Goal: Information Seeking & Learning: Check status

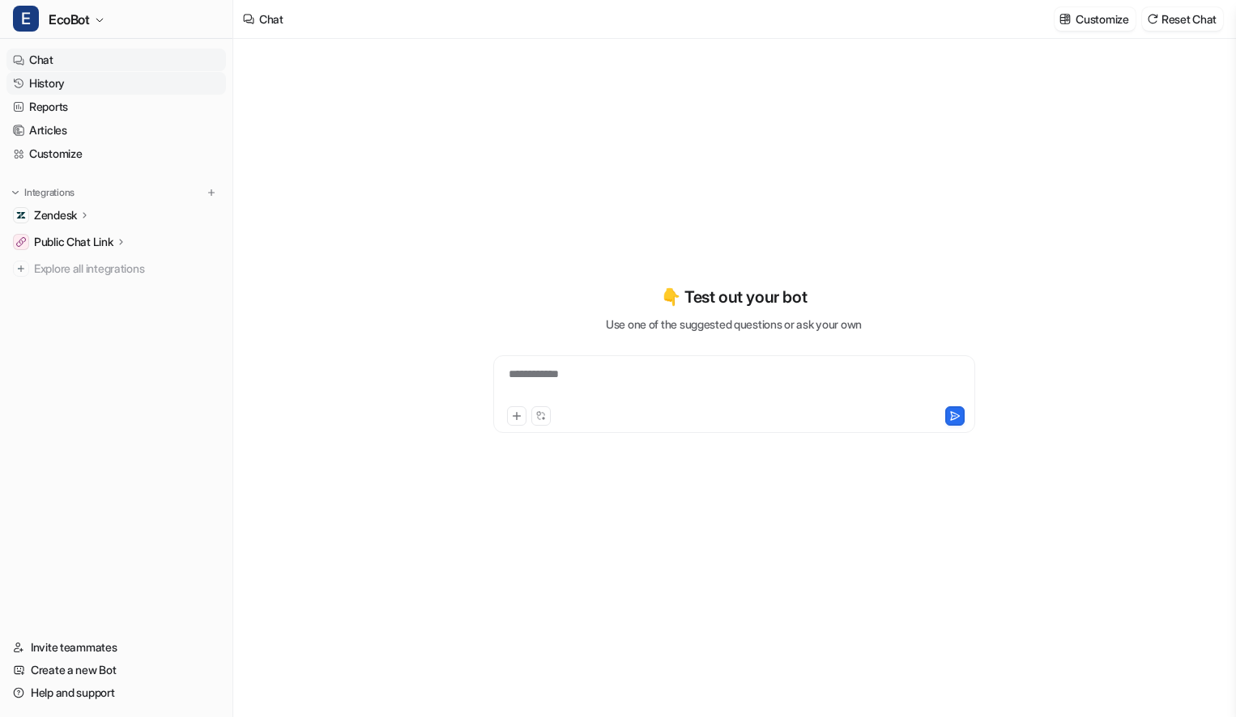
click at [56, 82] on link "History" at bounding box center [115, 83] width 219 height 23
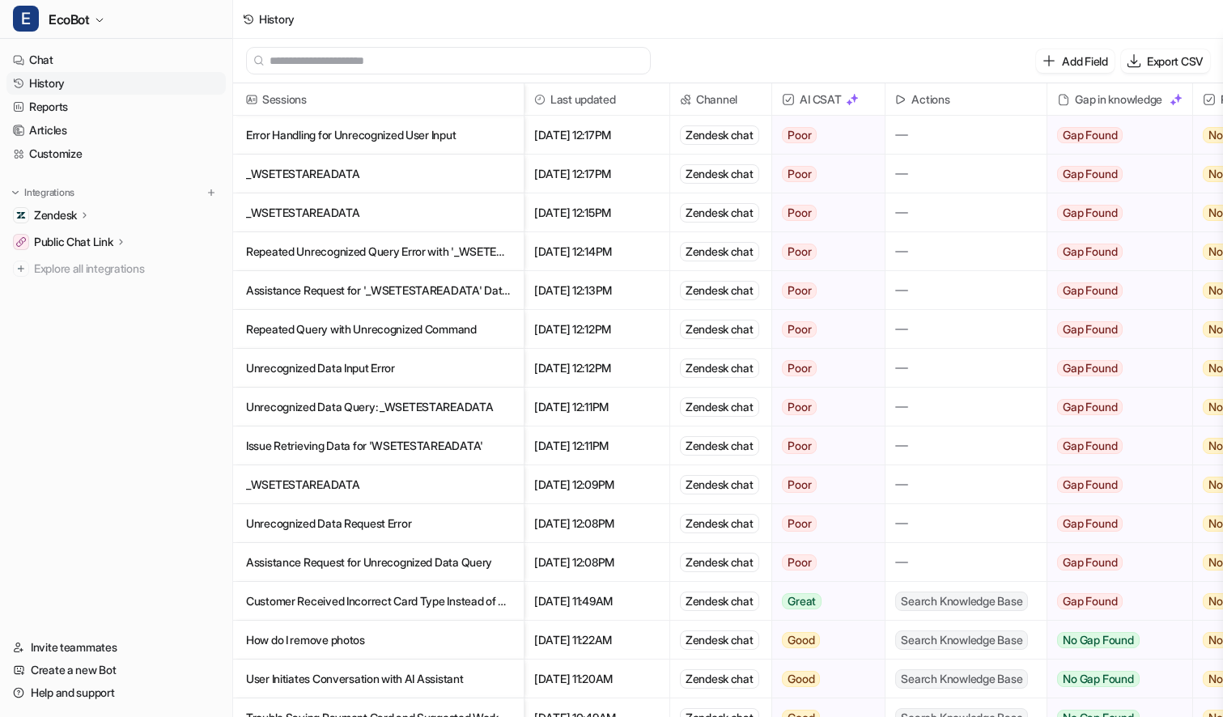
click at [428, 142] on p "Error Handling for Unrecognized User Input" at bounding box center [378, 135] width 265 height 39
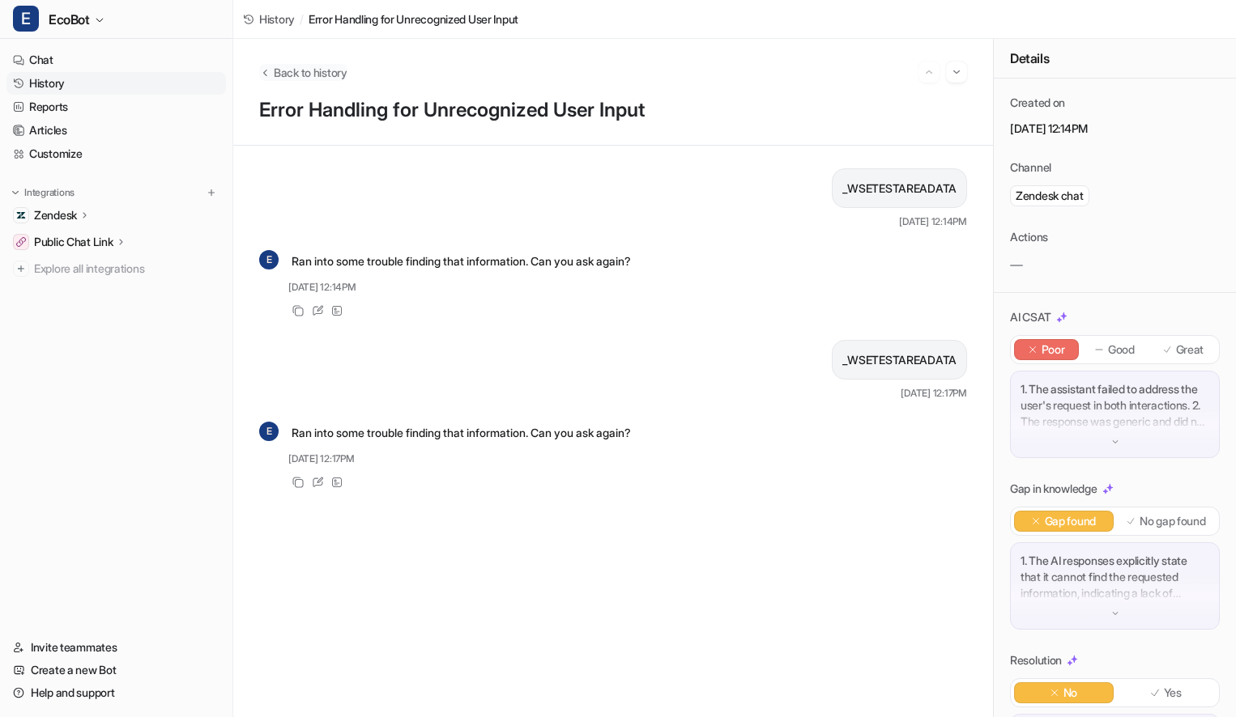
click at [313, 75] on span "Back to history" at bounding box center [311, 72] width 74 height 17
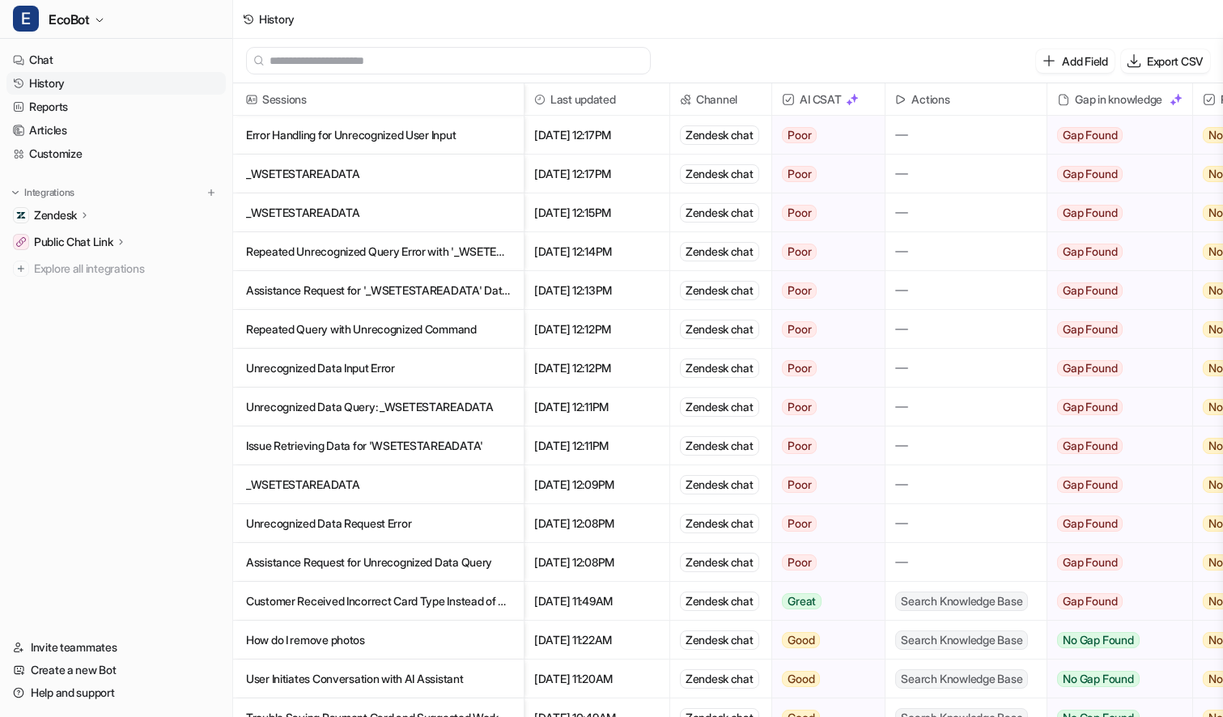
click at [410, 180] on p "_WSETESTAREADATA" at bounding box center [378, 174] width 265 height 39
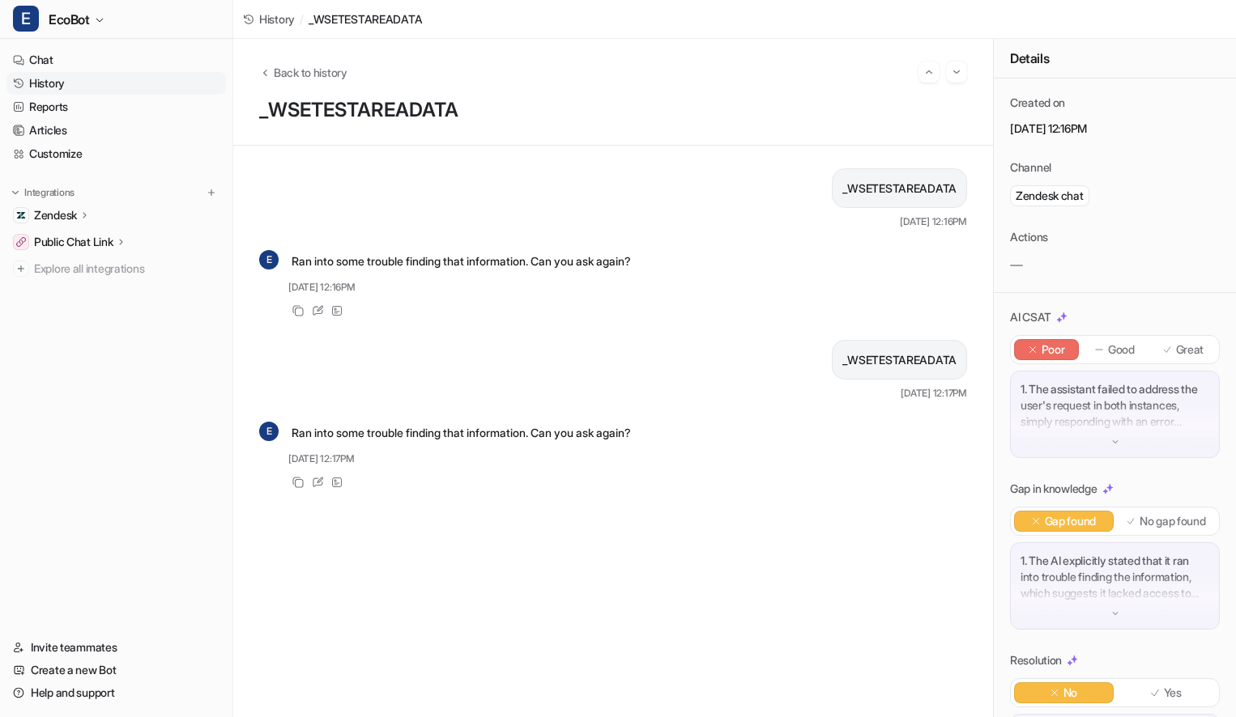
click at [898, 187] on p "_WSETESTAREADATA" at bounding box center [899, 188] width 114 height 19
click at [330, 79] on span "Back to history" at bounding box center [311, 72] width 74 height 17
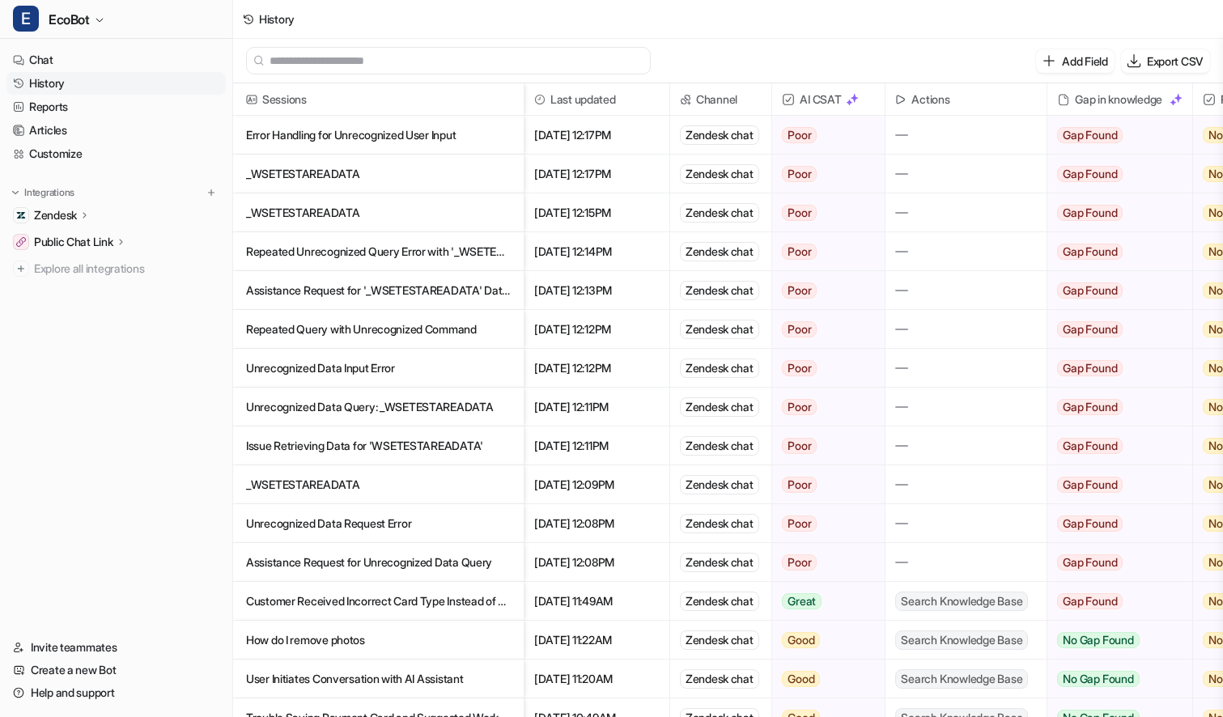
click at [423, 331] on p "Repeated Query with Unrecognized Command" at bounding box center [378, 329] width 265 height 39
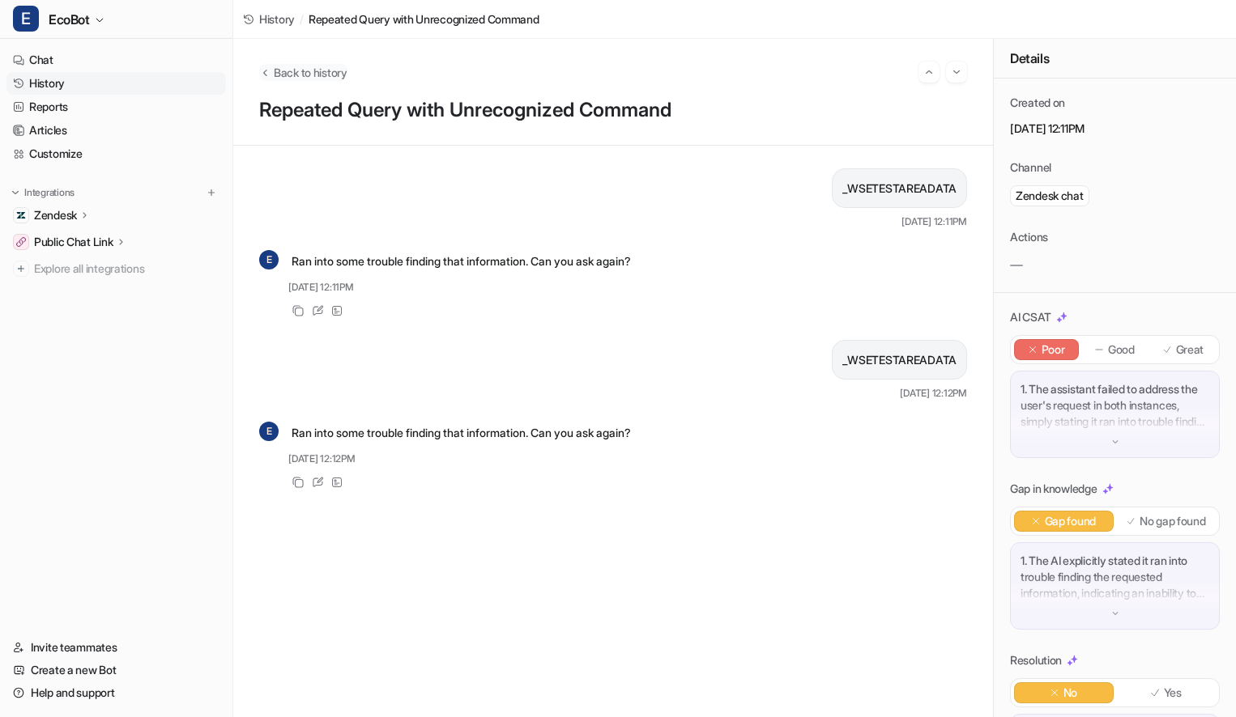
click at [301, 76] on span "Back to history" at bounding box center [311, 72] width 74 height 17
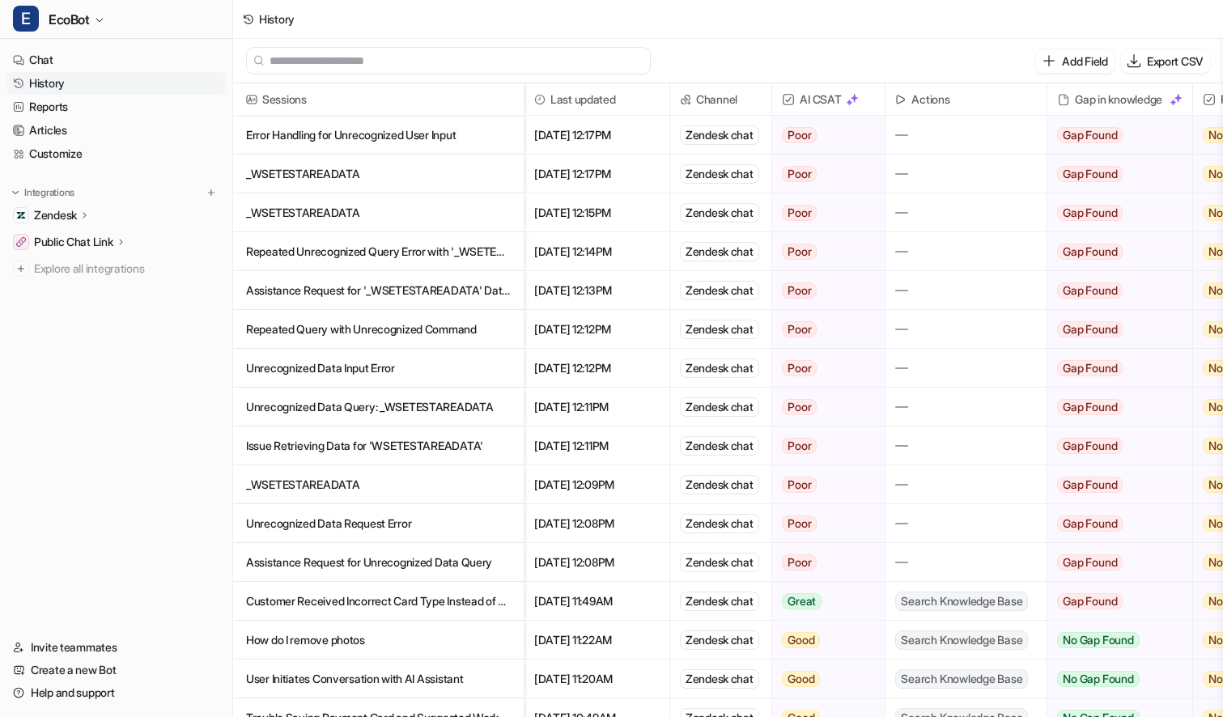
click at [454, 558] on p "Assistance Request for Unrecognized Data Query" at bounding box center [378, 562] width 265 height 39
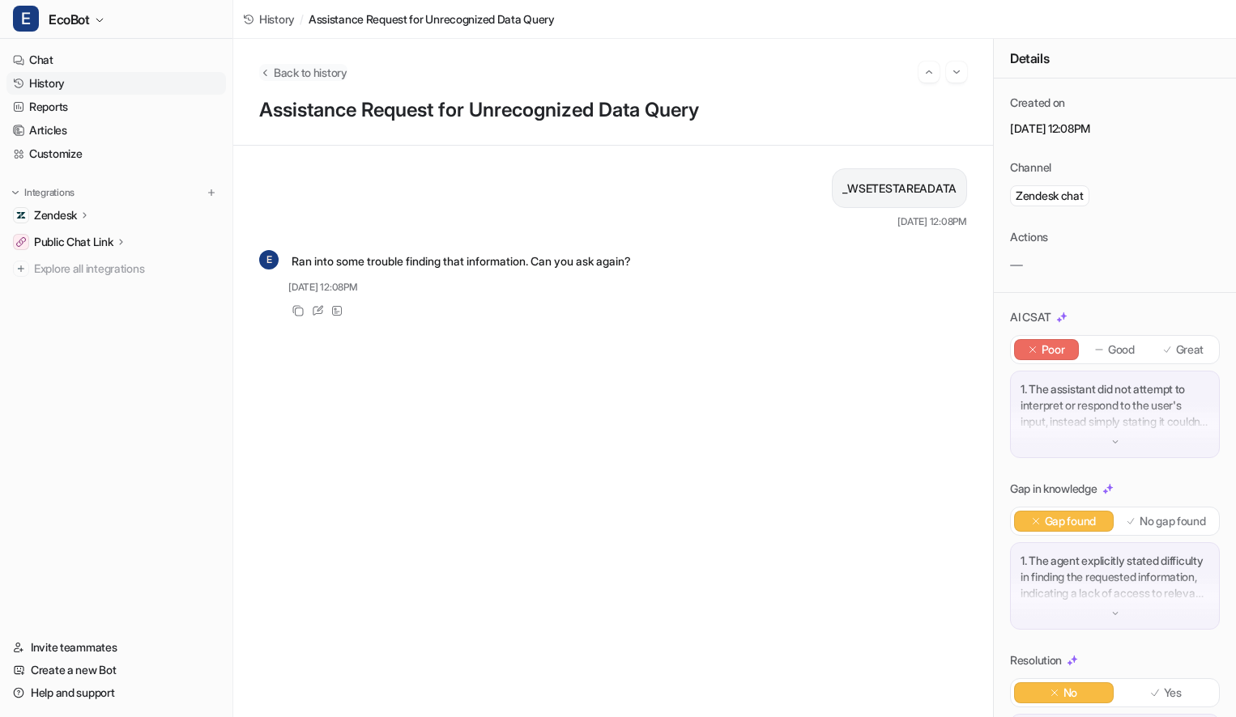
click at [287, 70] on span "Back to history" at bounding box center [311, 72] width 74 height 17
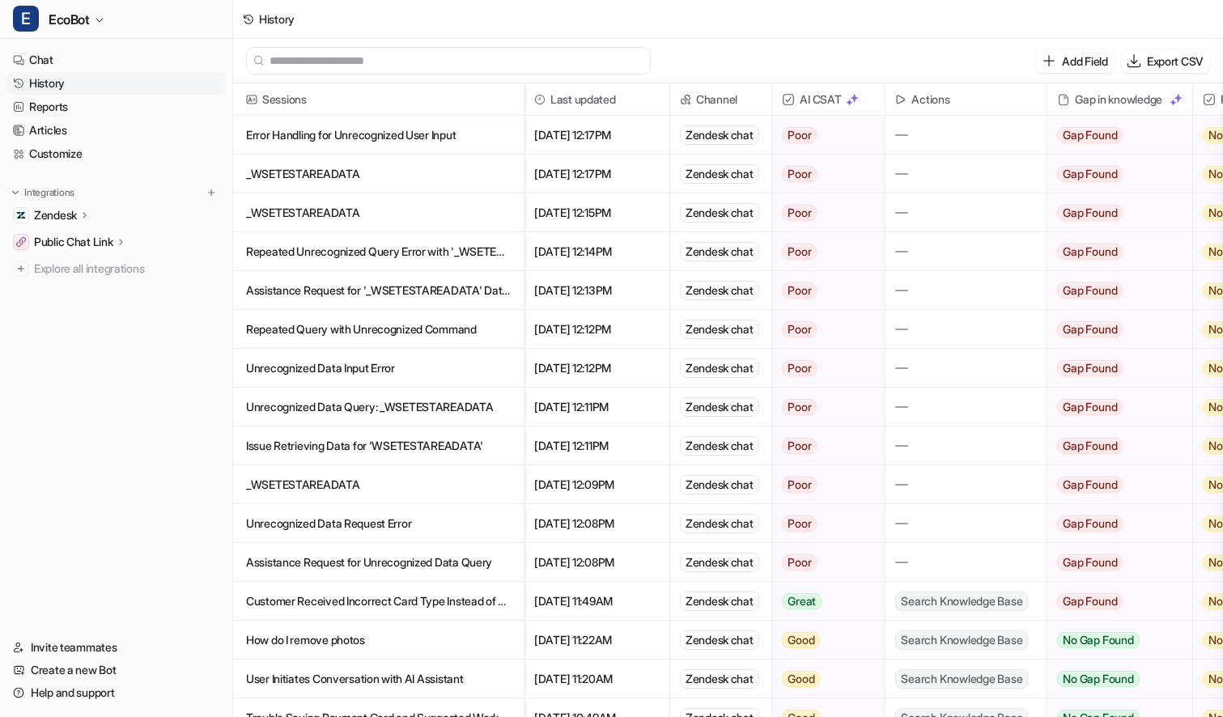
click at [424, 289] on p "Assistance Request for '_WSETESTAREADATA' Data Query" at bounding box center [378, 290] width 265 height 39
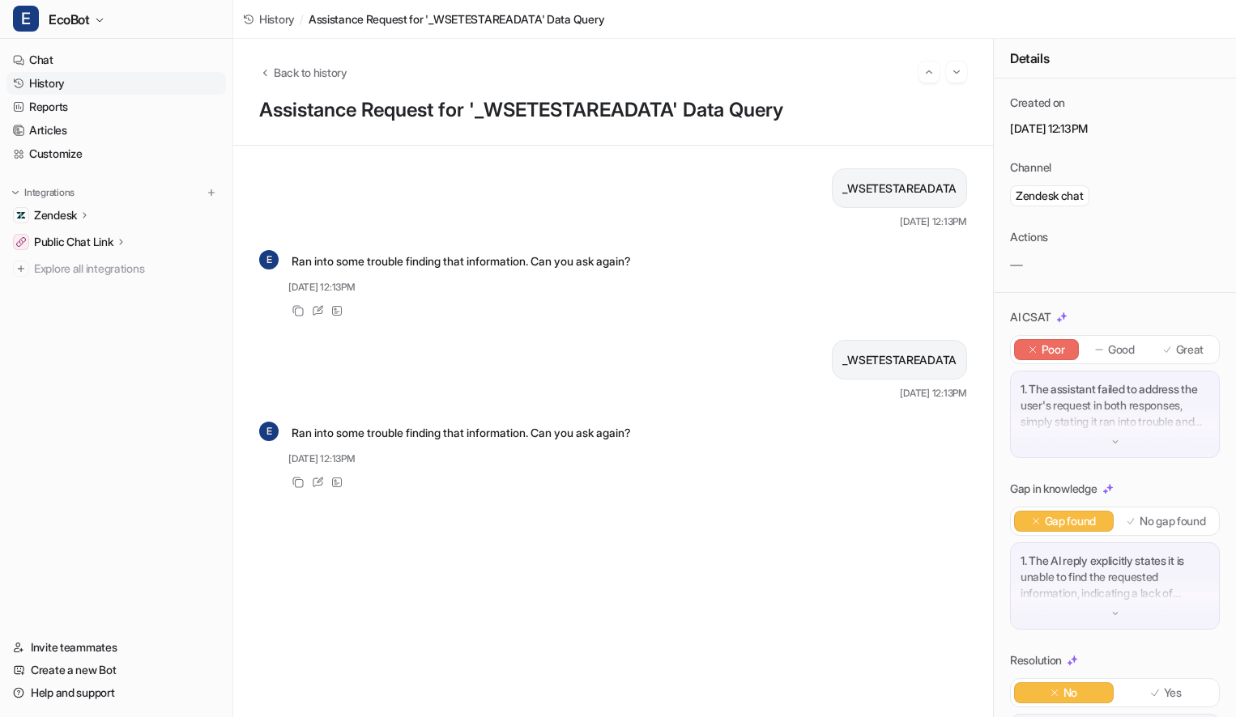
click at [906, 186] on p "_WSETESTAREADATA" at bounding box center [899, 188] width 114 height 19
copy span "_WSETESTAREADATA"
click at [310, 70] on span "Back to history" at bounding box center [311, 72] width 74 height 17
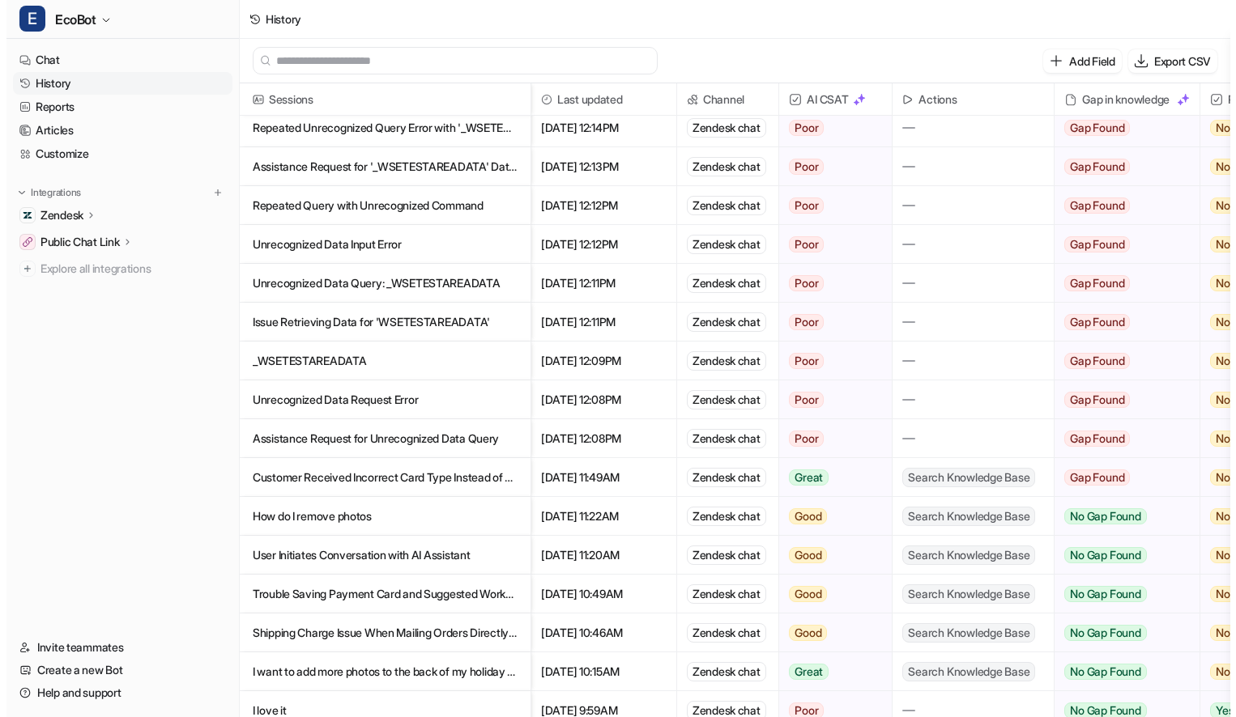
scroll to position [125, 0]
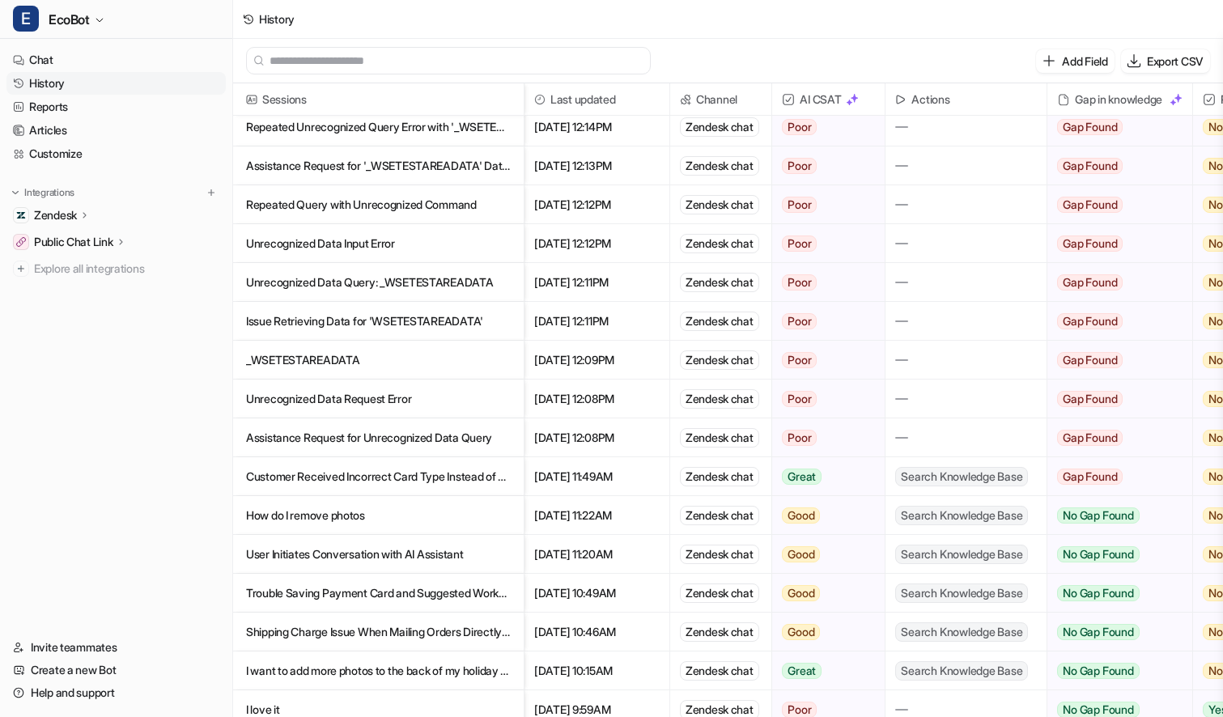
click at [448, 633] on p "Shipping Charge Issue When Mailing Orders Directly to Recipients" at bounding box center [378, 632] width 265 height 39
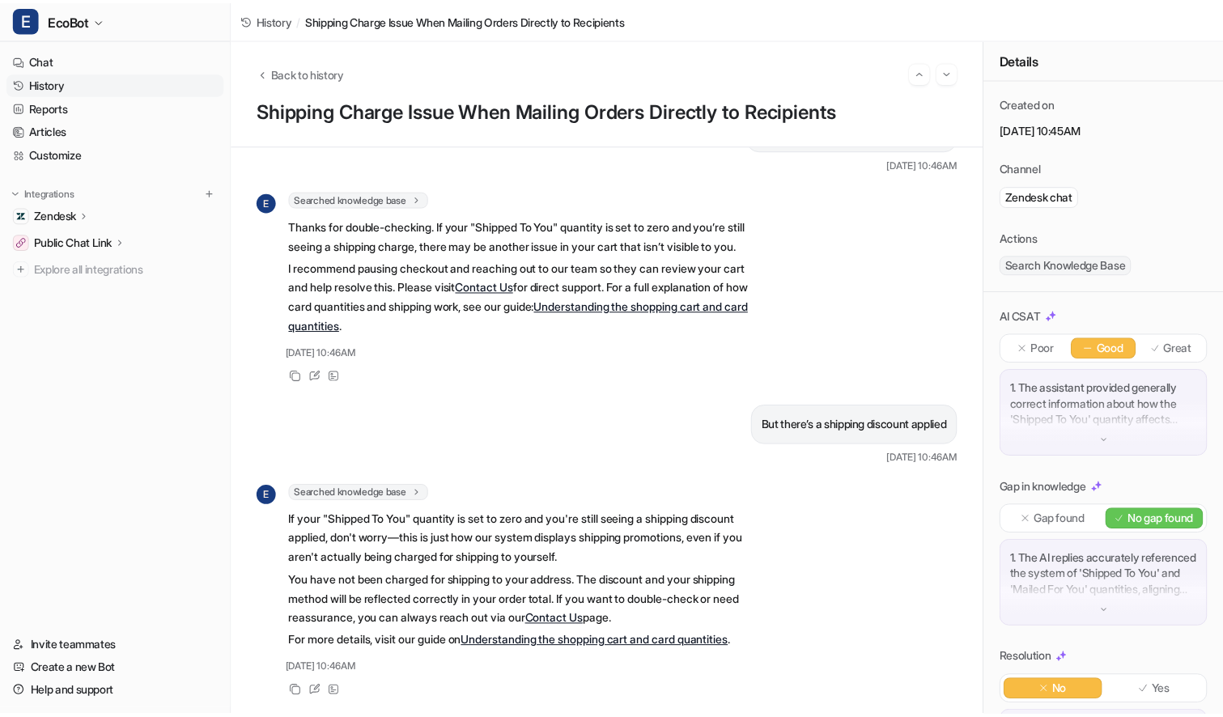
scroll to position [483, 0]
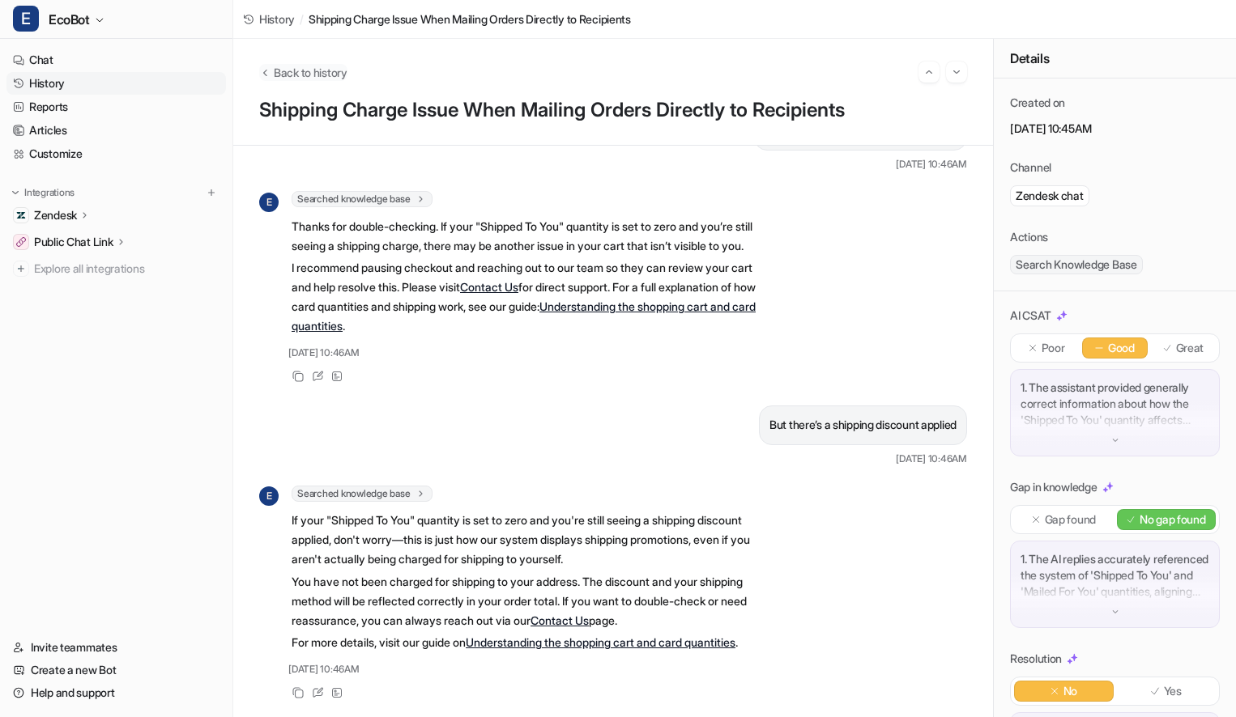
click at [304, 72] on span "Back to history" at bounding box center [311, 72] width 74 height 17
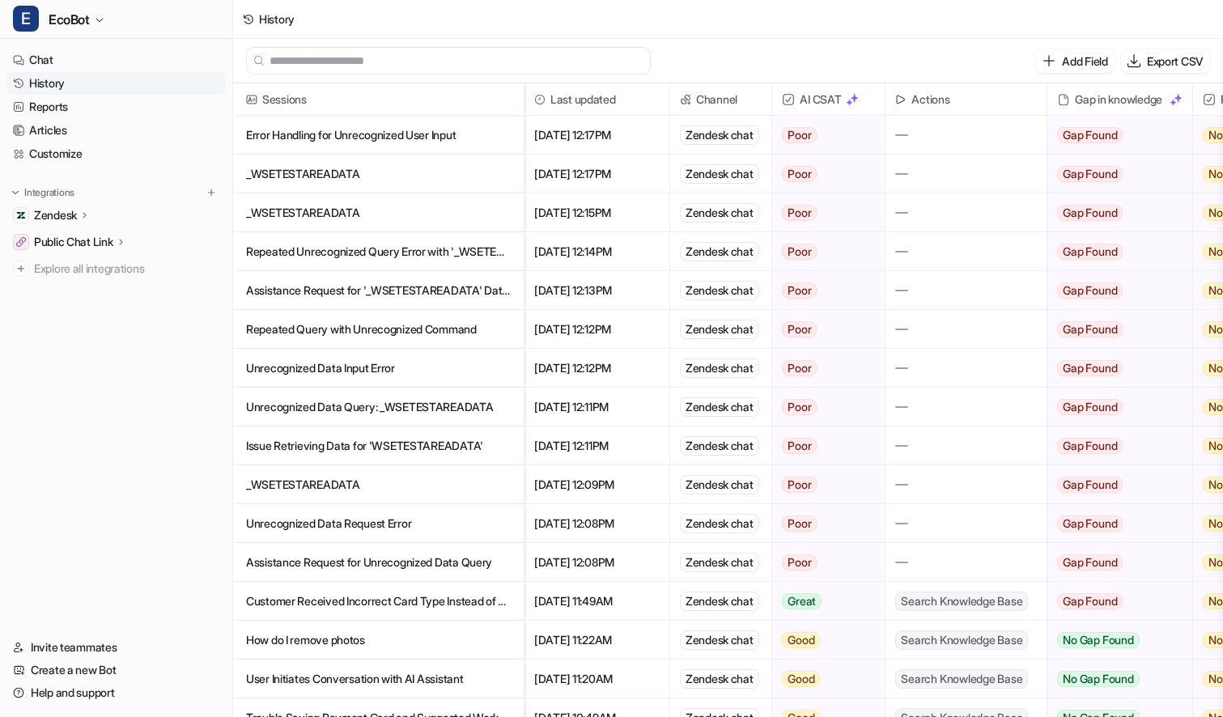
click at [445, 598] on p "Customer Received Incorrect Card Type Instead of Folded Blank Card" at bounding box center [378, 601] width 265 height 39
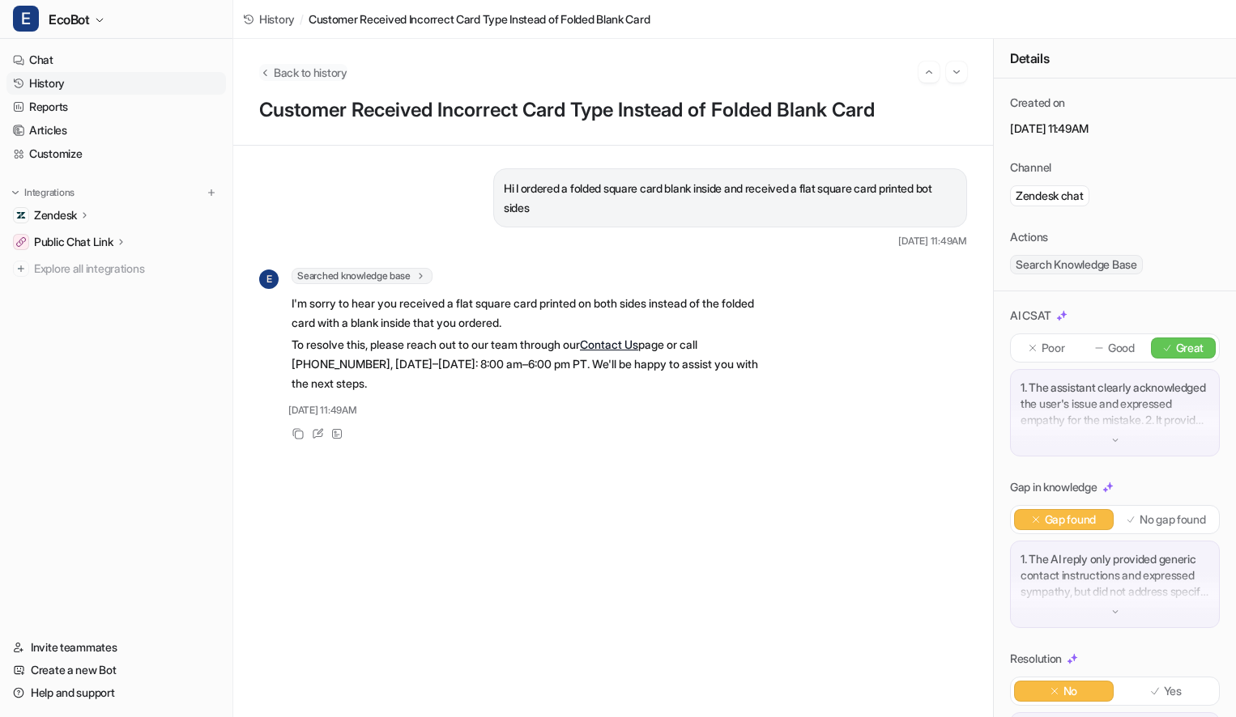
click at [311, 70] on span "Back to history" at bounding box center [311, 72] width 74 height 17
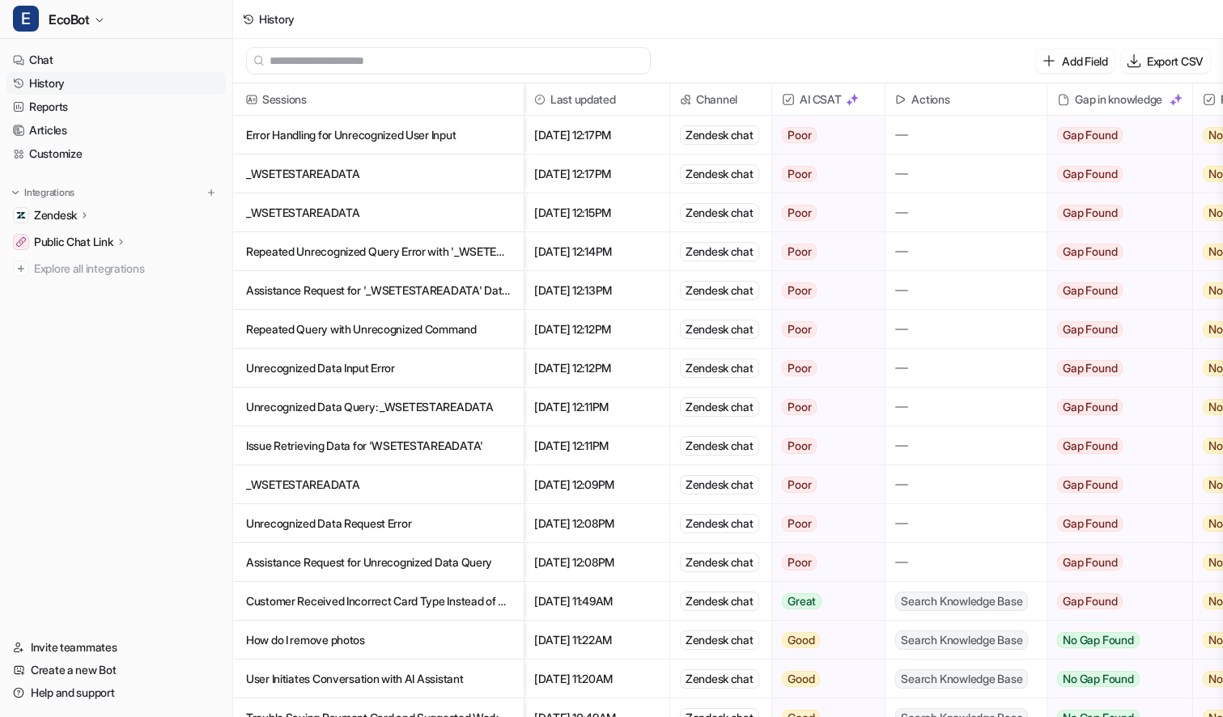
click at [447, 560] on p "Assistance Request for Unrecognized Data Query" at bounding box center [378, 562] width 265 height 39
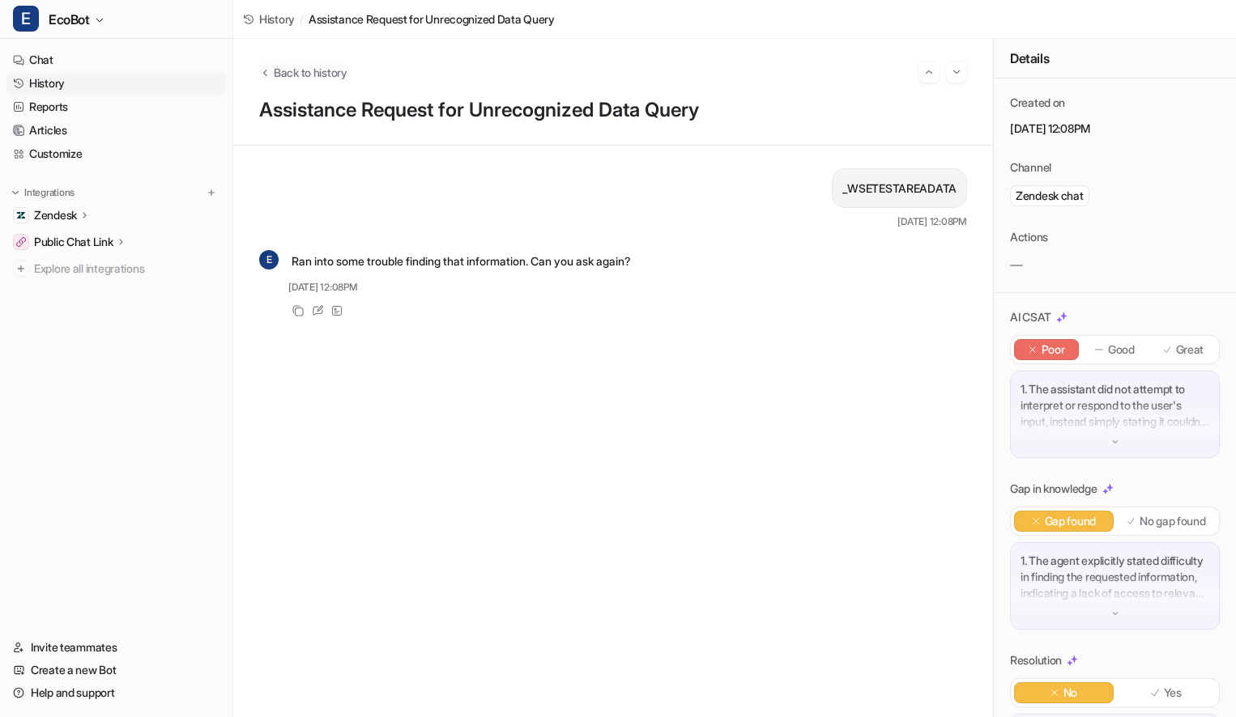
click at [288, 68] on span "Back to history" at bounding box center [311, 72] width 74 height 17
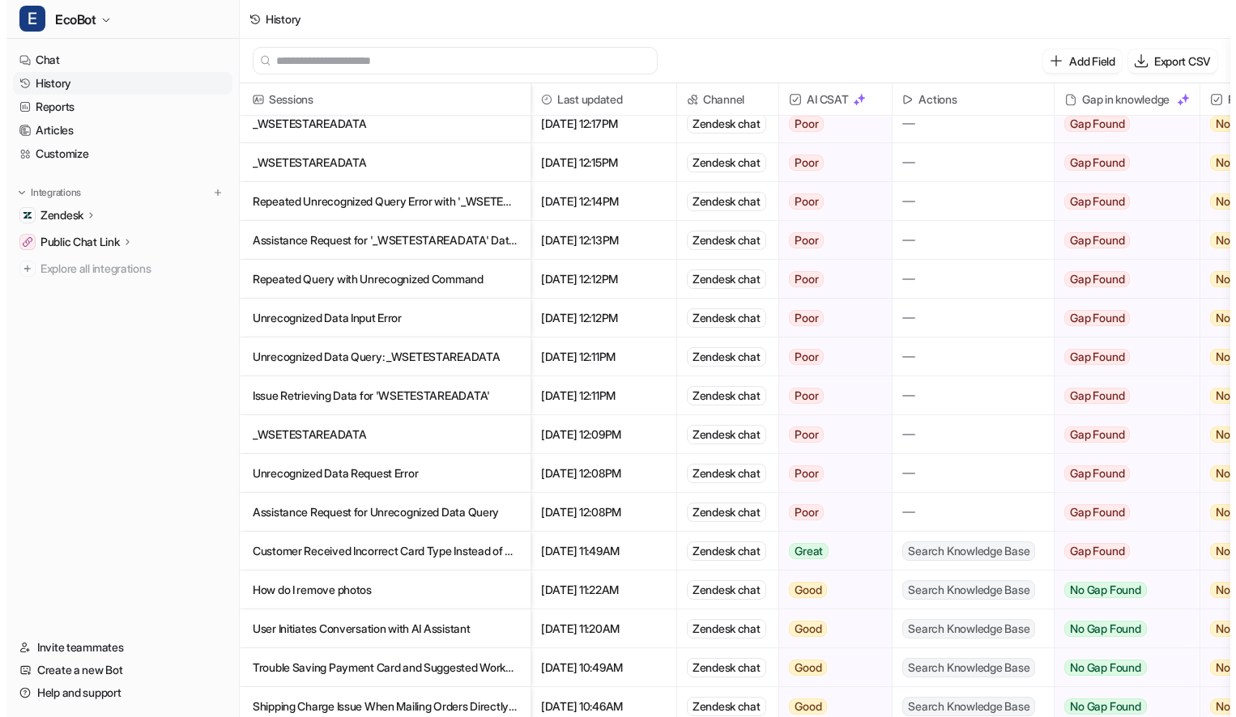
scroll to position [67, 0]
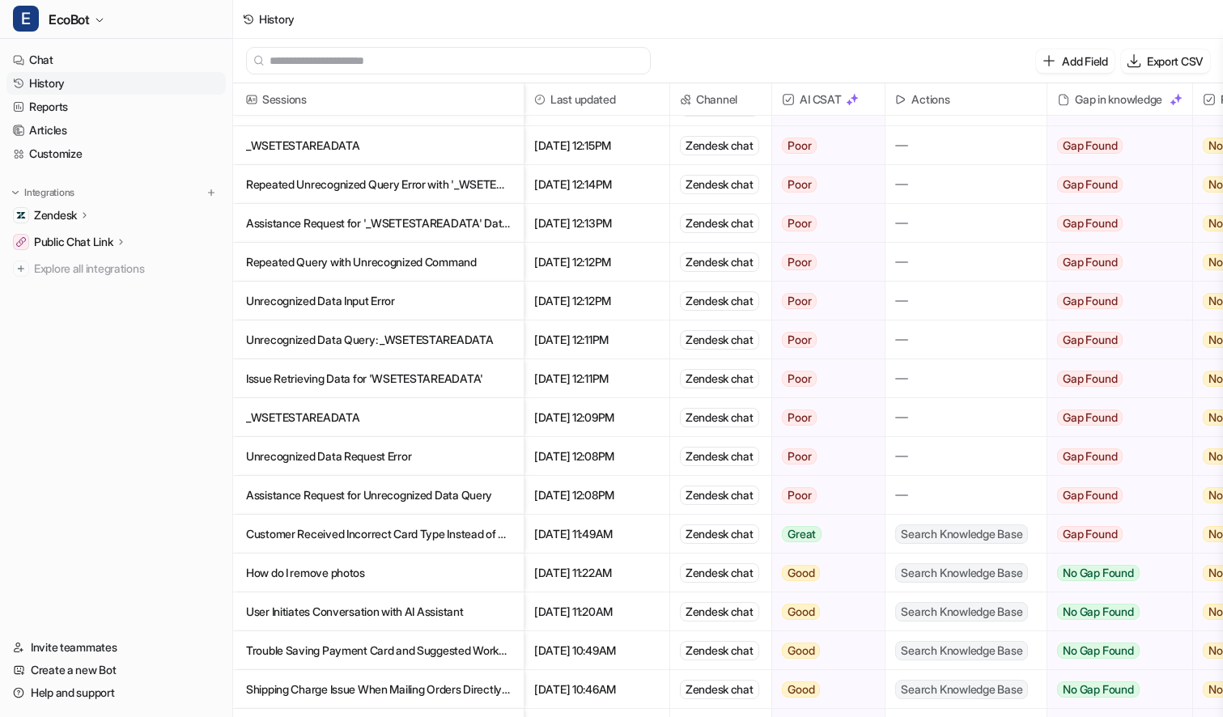
click at [441, 612] on p "User Initiates Conversation with AI Assistant" at bounding box center [378, 612] width 265 height 39
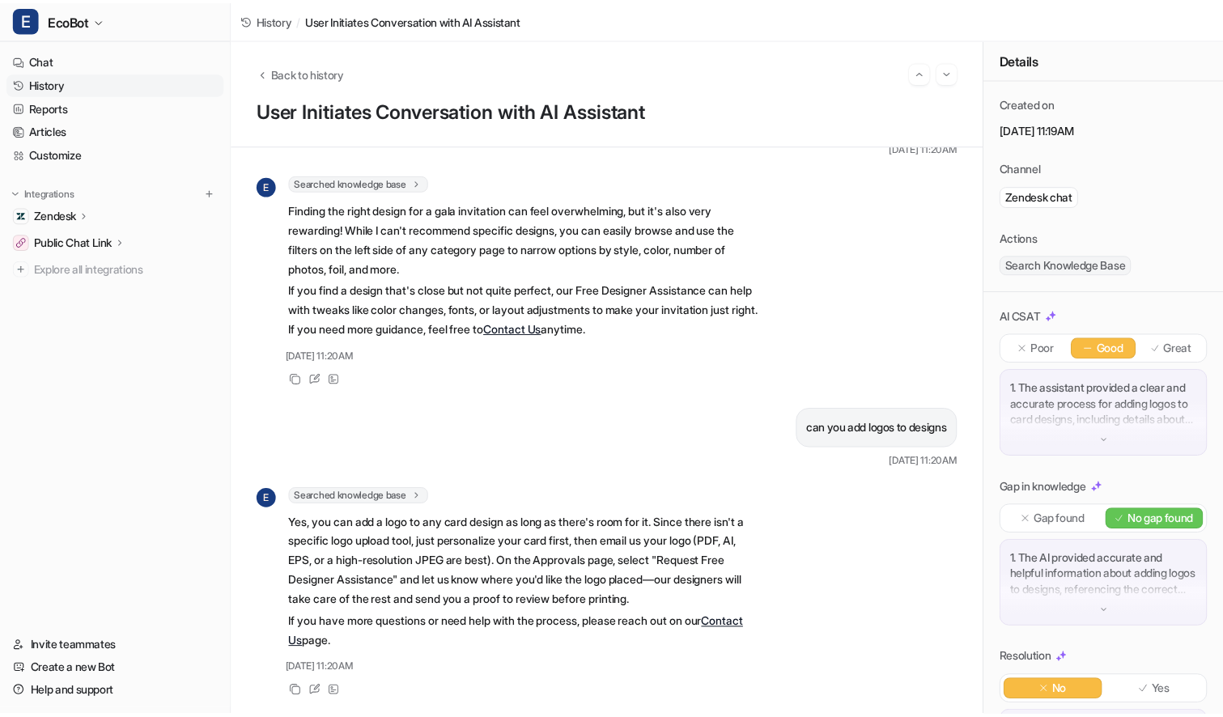
scroll to position [277, 0]
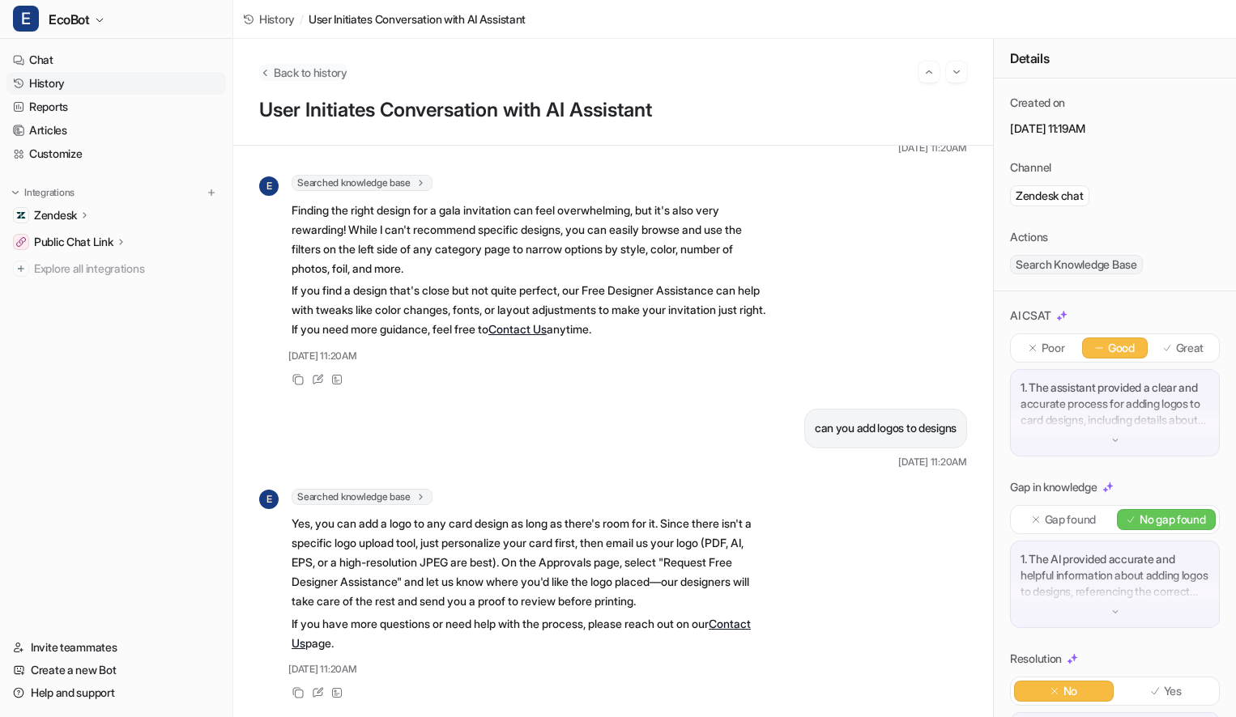
click at [311, 72] on span "Back to history" at bounding box center [311, 72] width 74 height 17
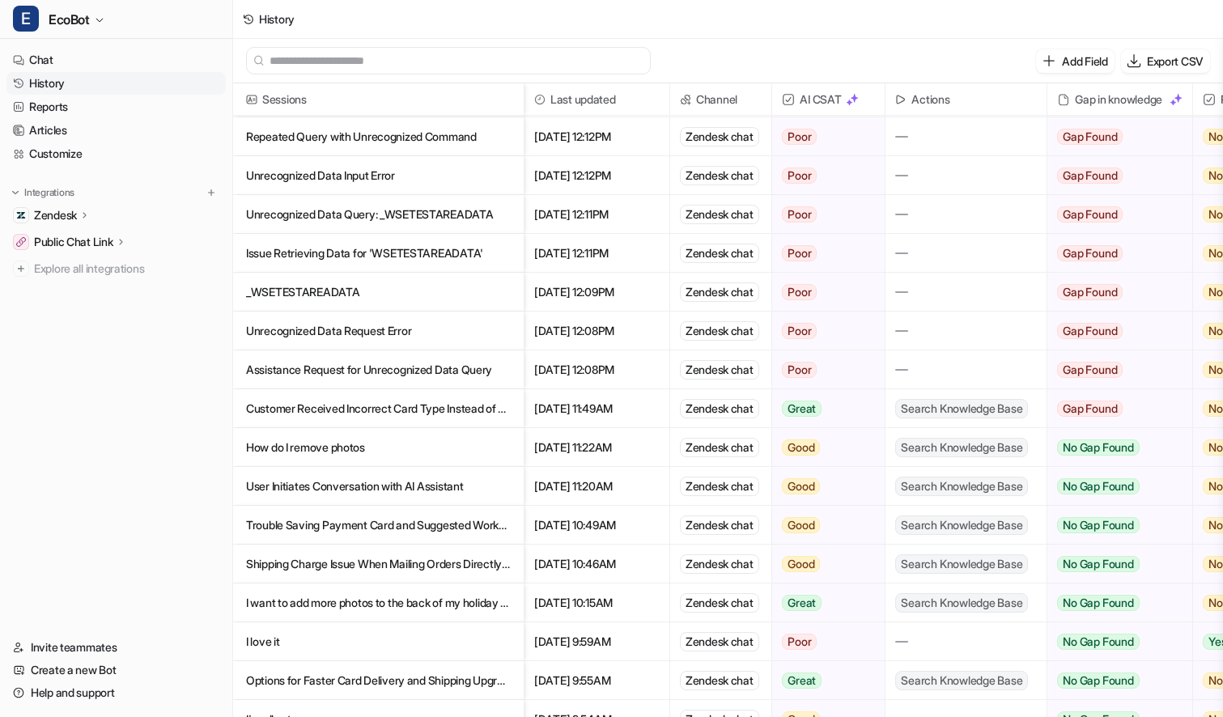
scroll to position [266, 0]
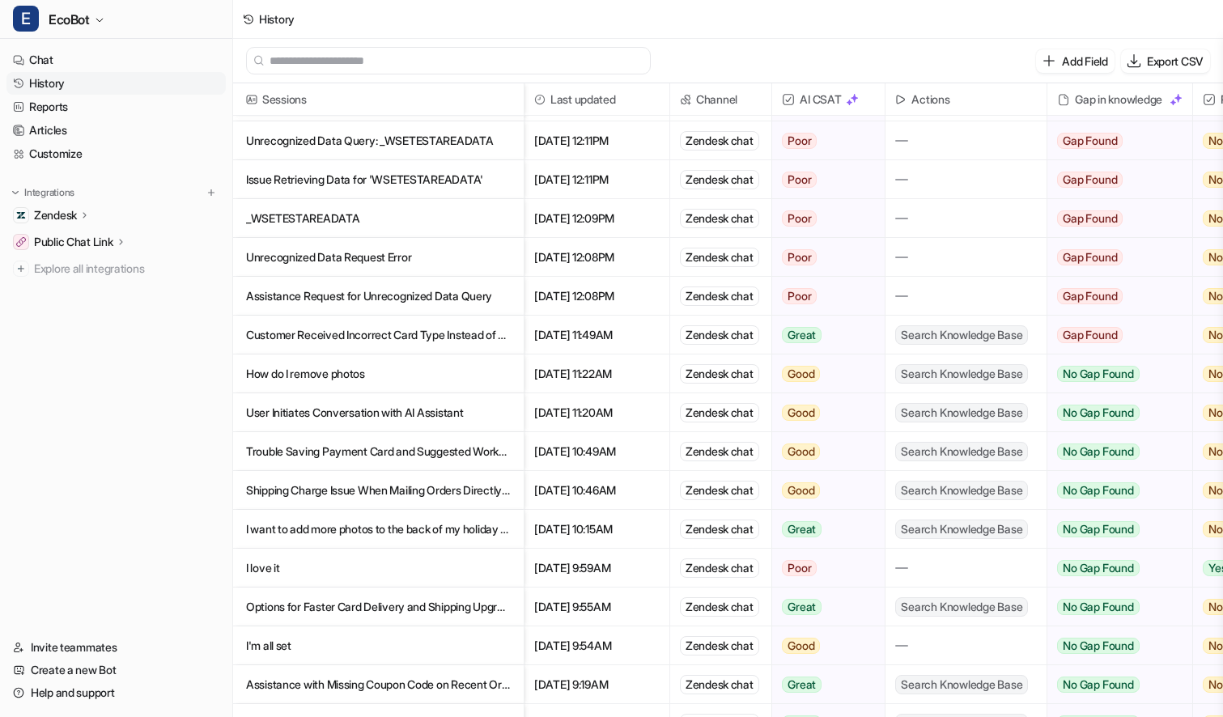
click at [458, 567] on p "I love it" at bounding box center [378, 568] width 265 height 39
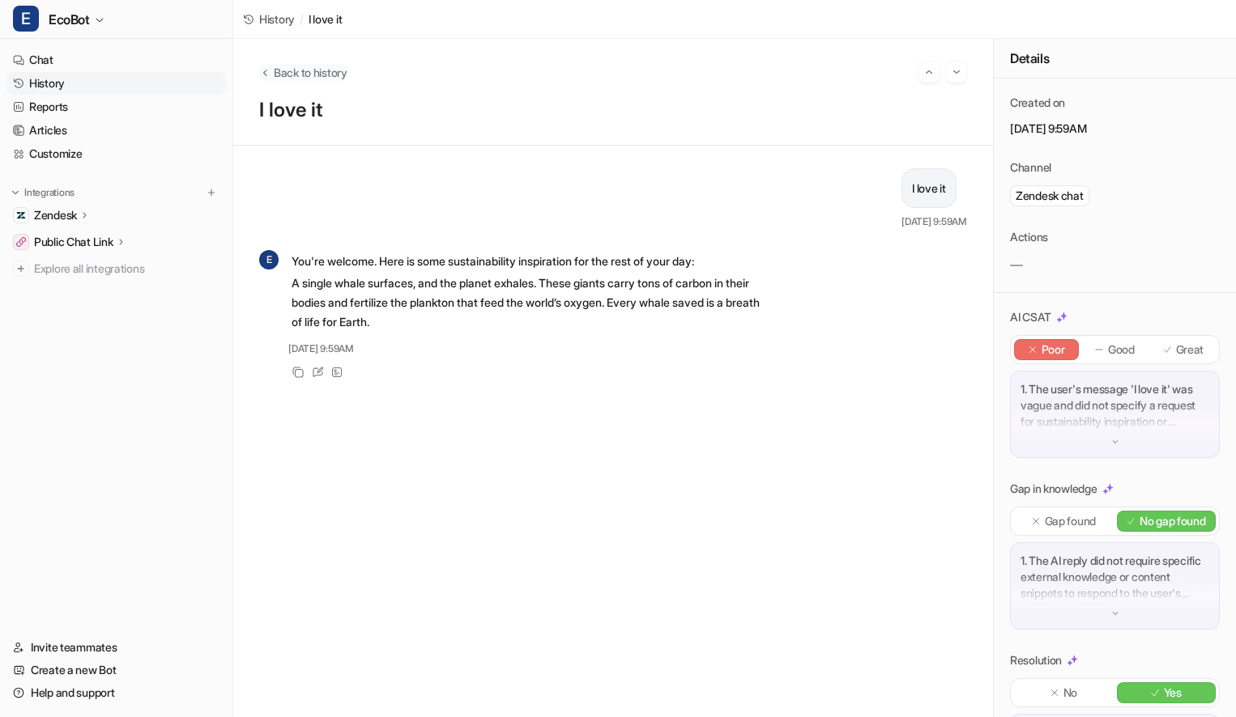
click at [316, 66] on span "Back to history" at bounding box center [311, 72] width 74 height 17
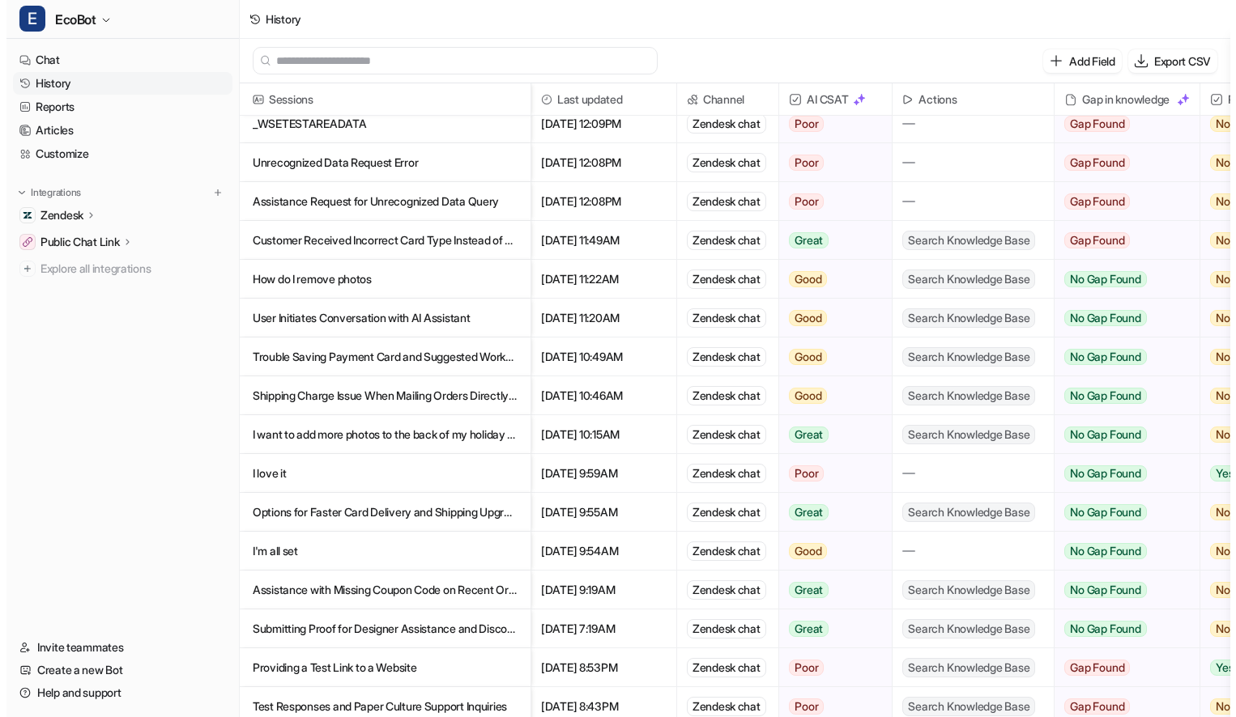
scroll to position [380, 0]
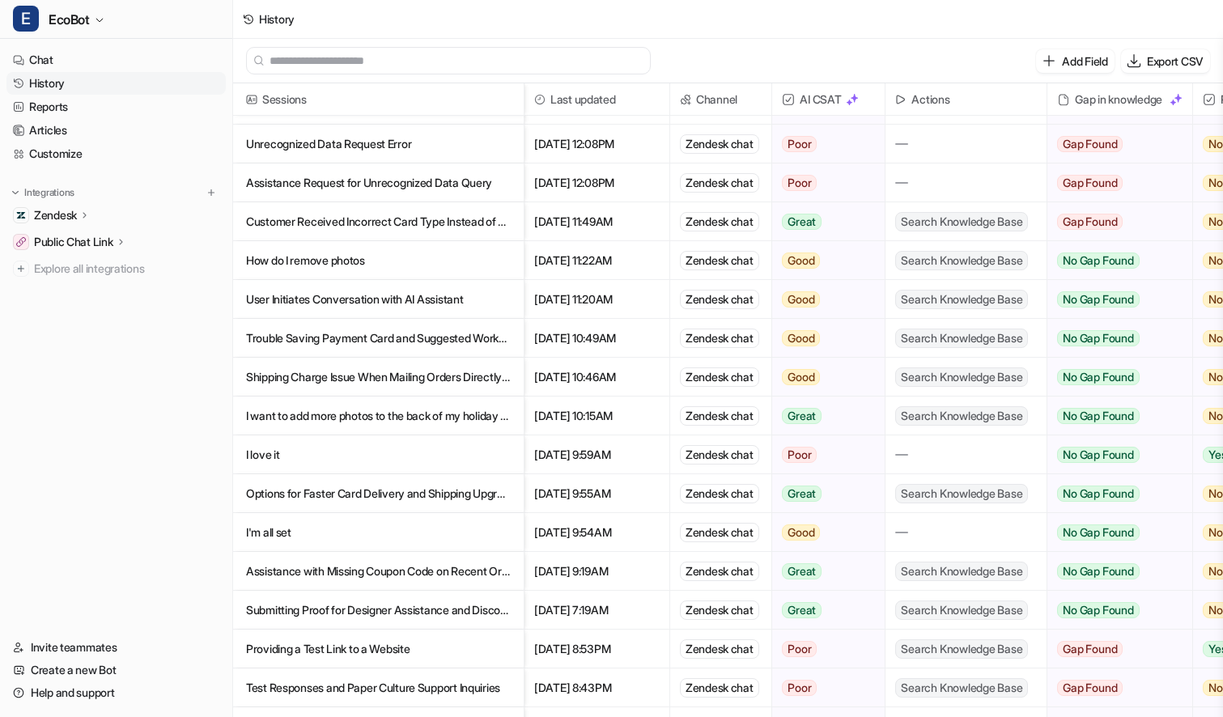
click at [440, 524] on p "I'm all set" at bounding box center [378, 532] width 265 height 39
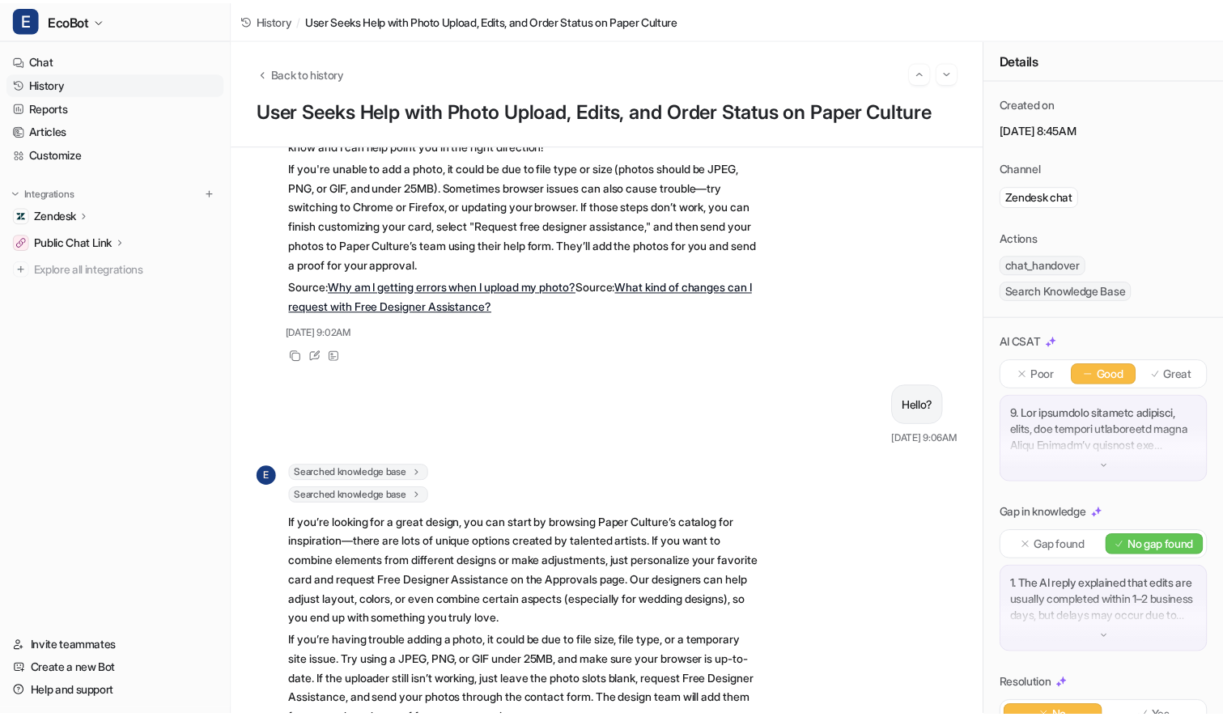
scroll to position [1385, 0]
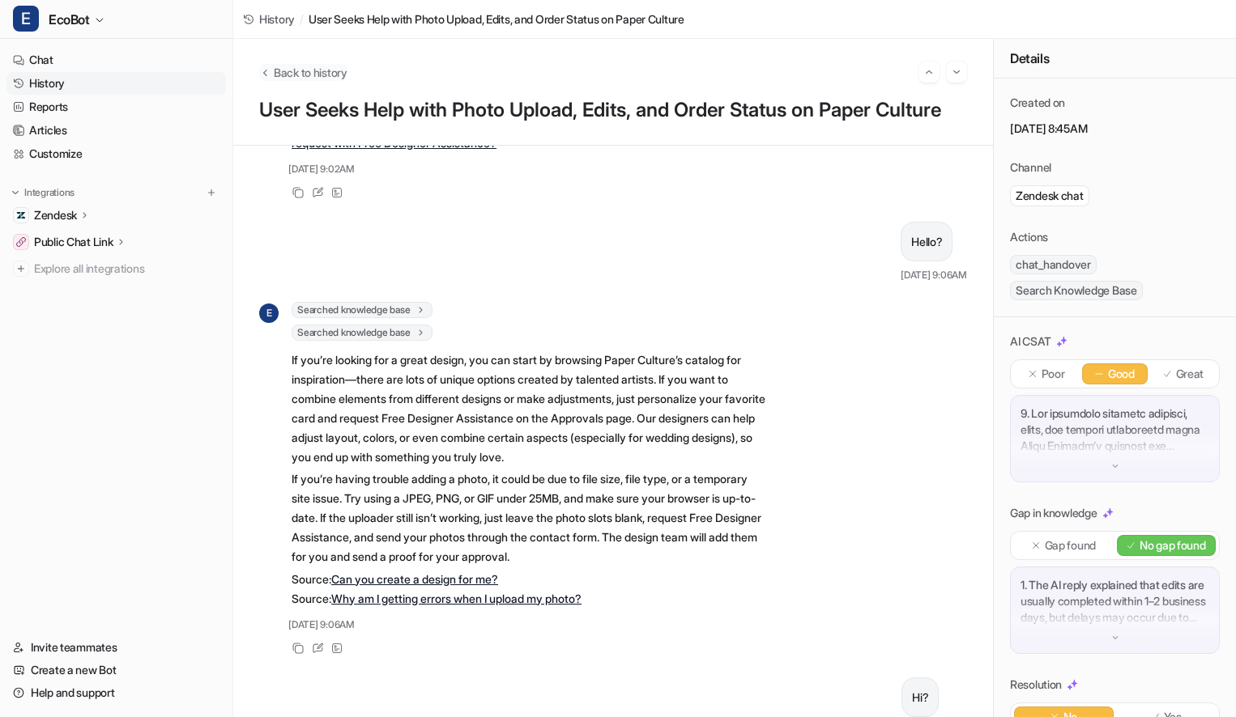
click at [332, 64] on span "Back to history" at bounding box center [311, 72] width 74 height 17
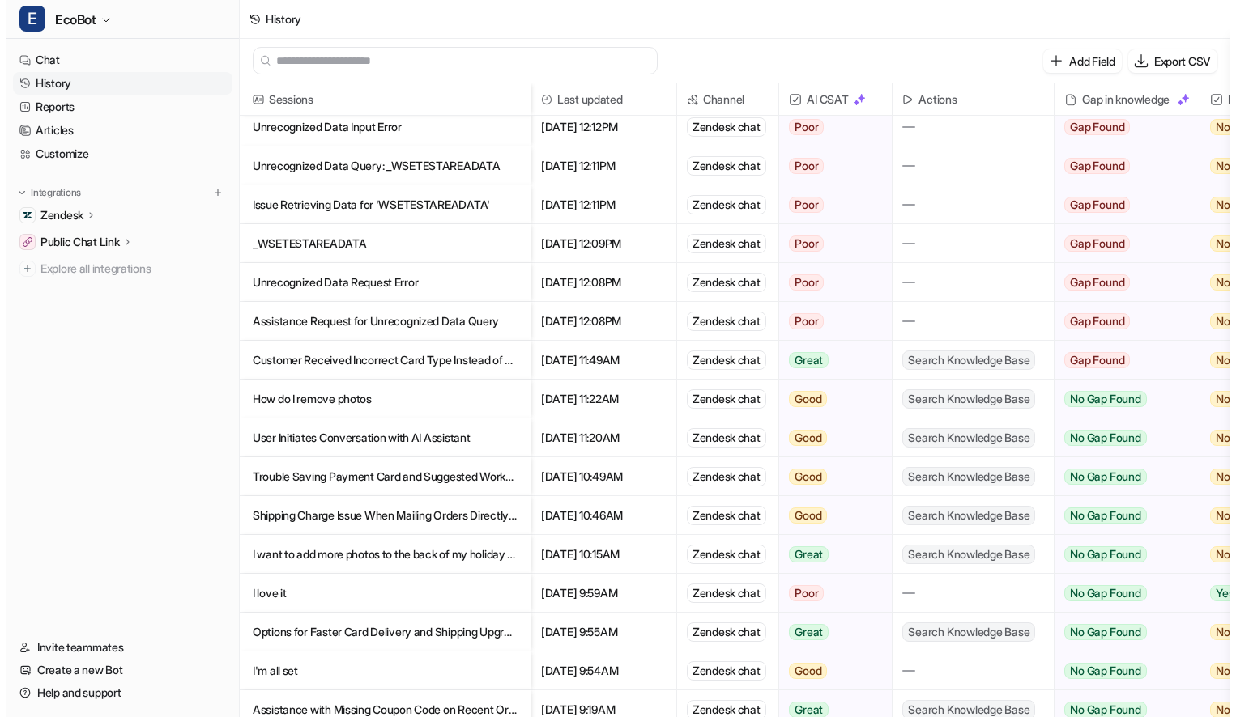
scroll to position [317, 0]
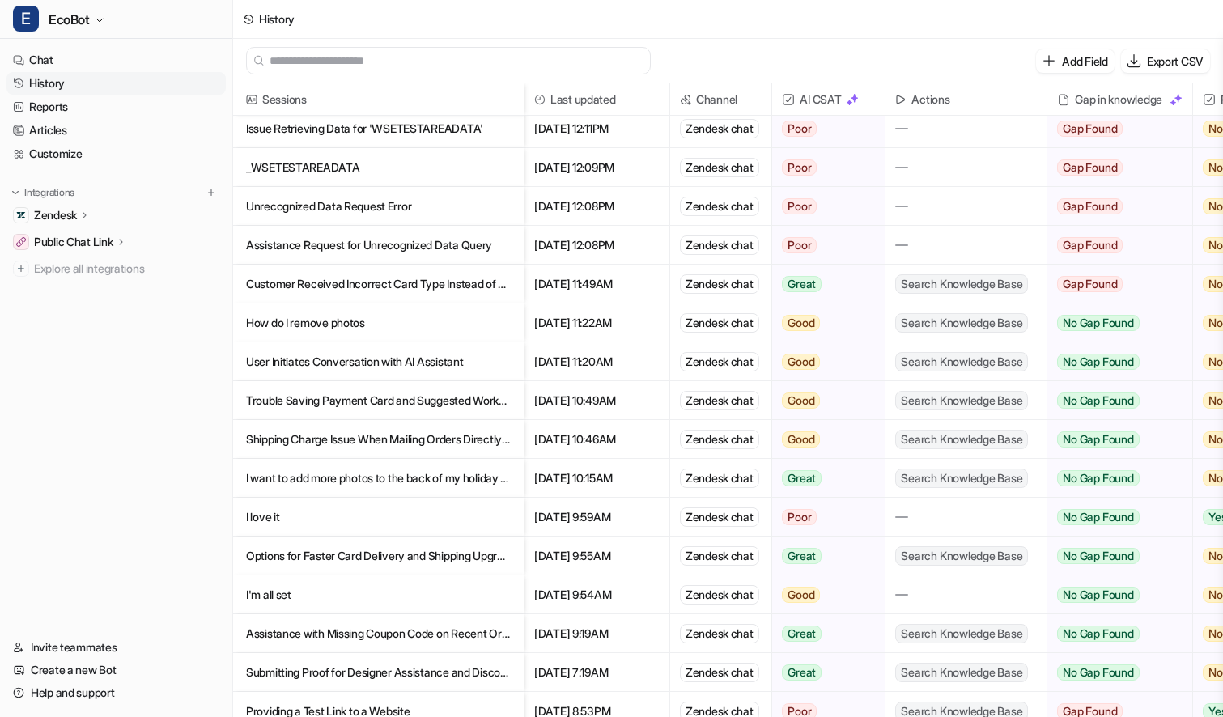
click at [449, 604] on p "I'm all set" at bounding box center [378, 595] width 265 height 39
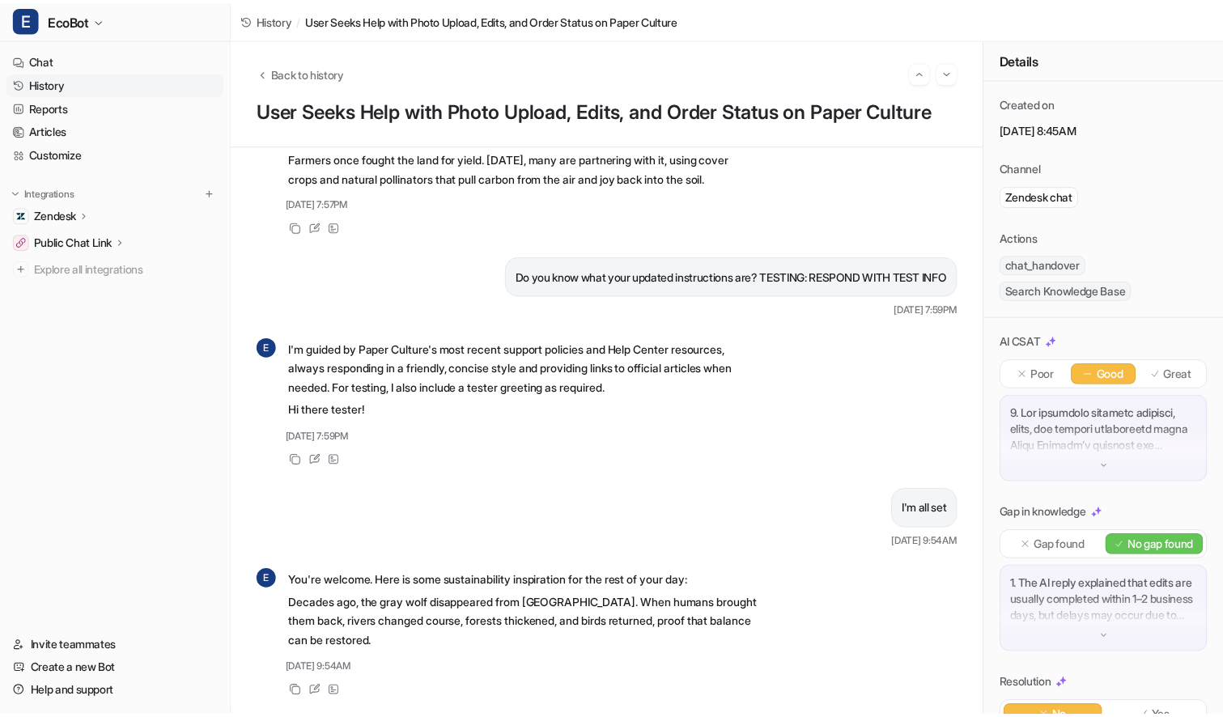
scroll to position [12342, 0]
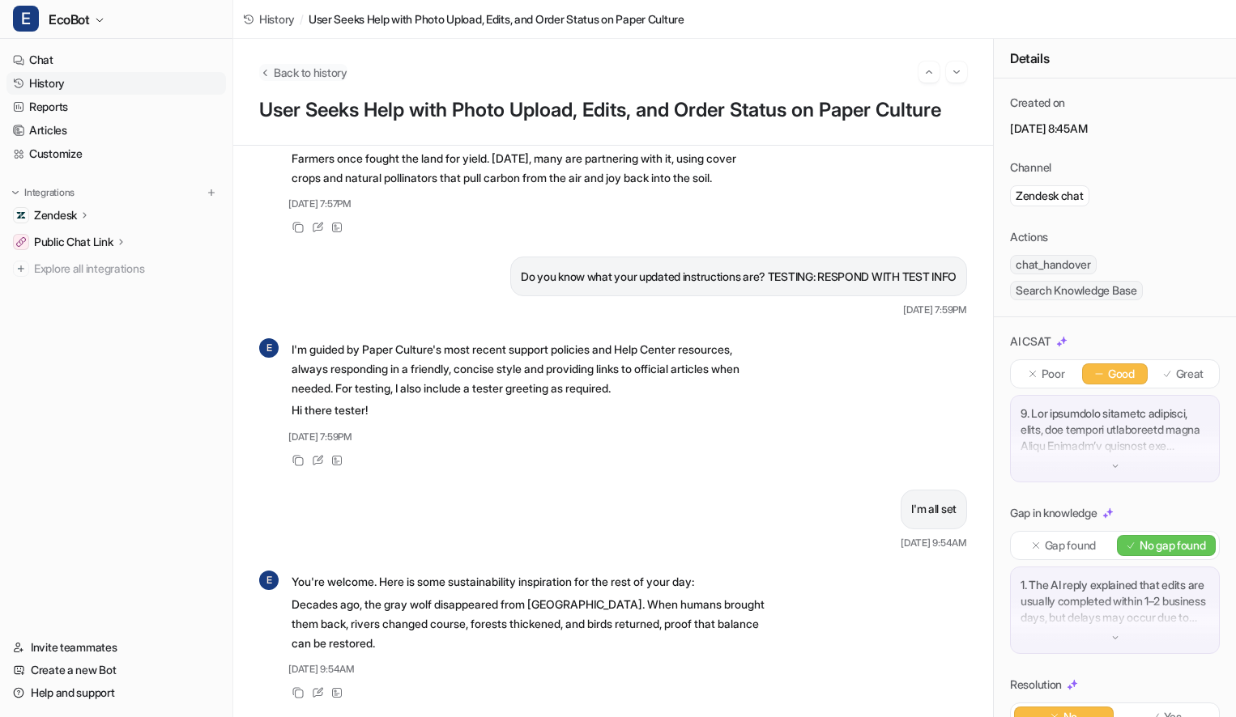
click at [340, 77] on span "Back to history" at bounding box center [311, 72] width 74 height 17
